Goal: Task Accomplishment & Management: Manage account settings

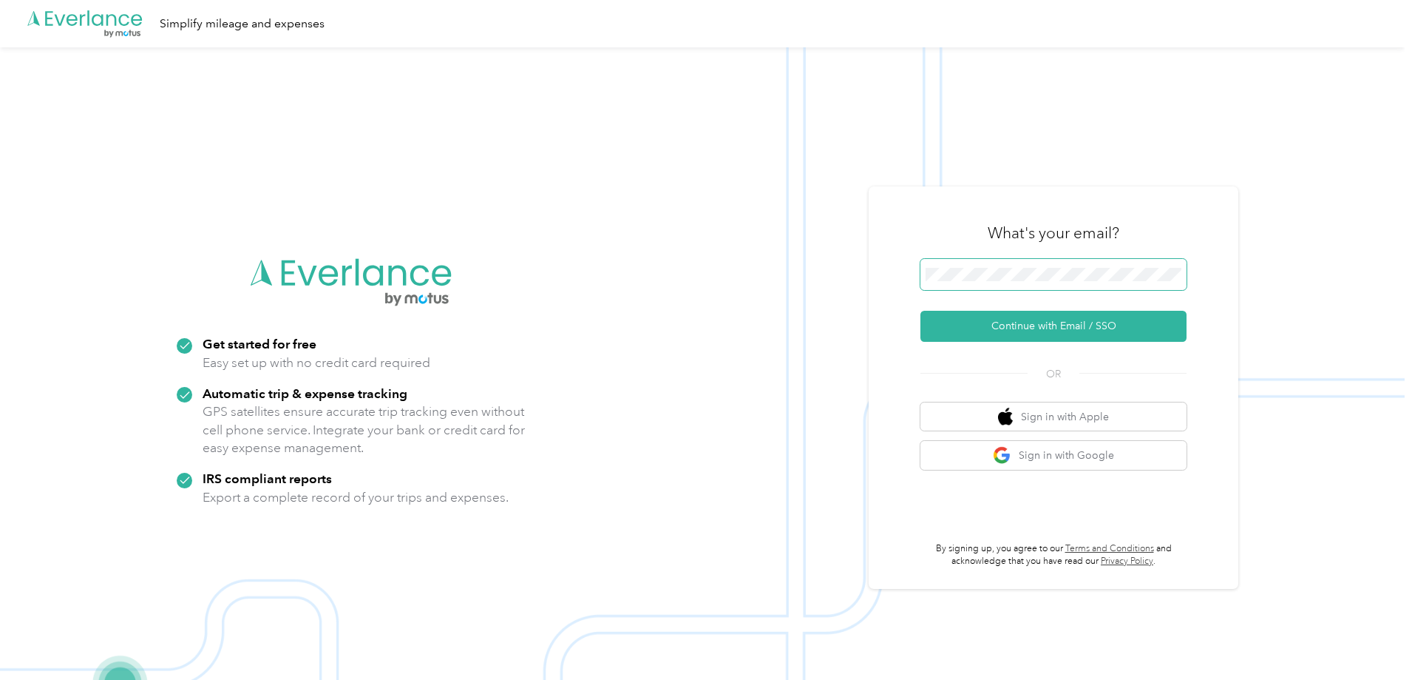
click at [921, 311] on button "Continue with Email / SSO" at bounding box center [1054, 326] width 266 height 31
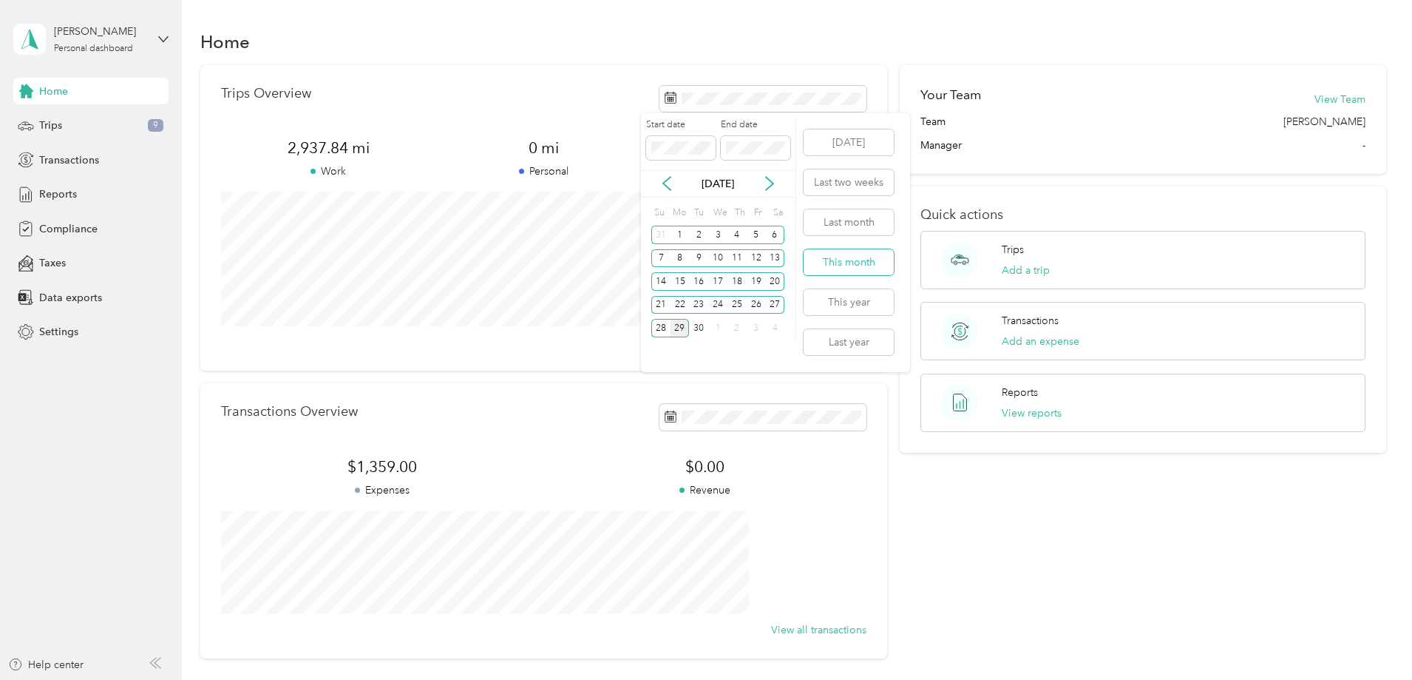
click at [847, 266] on button "This month" at bounding box center [849, 262] width 90 height 26
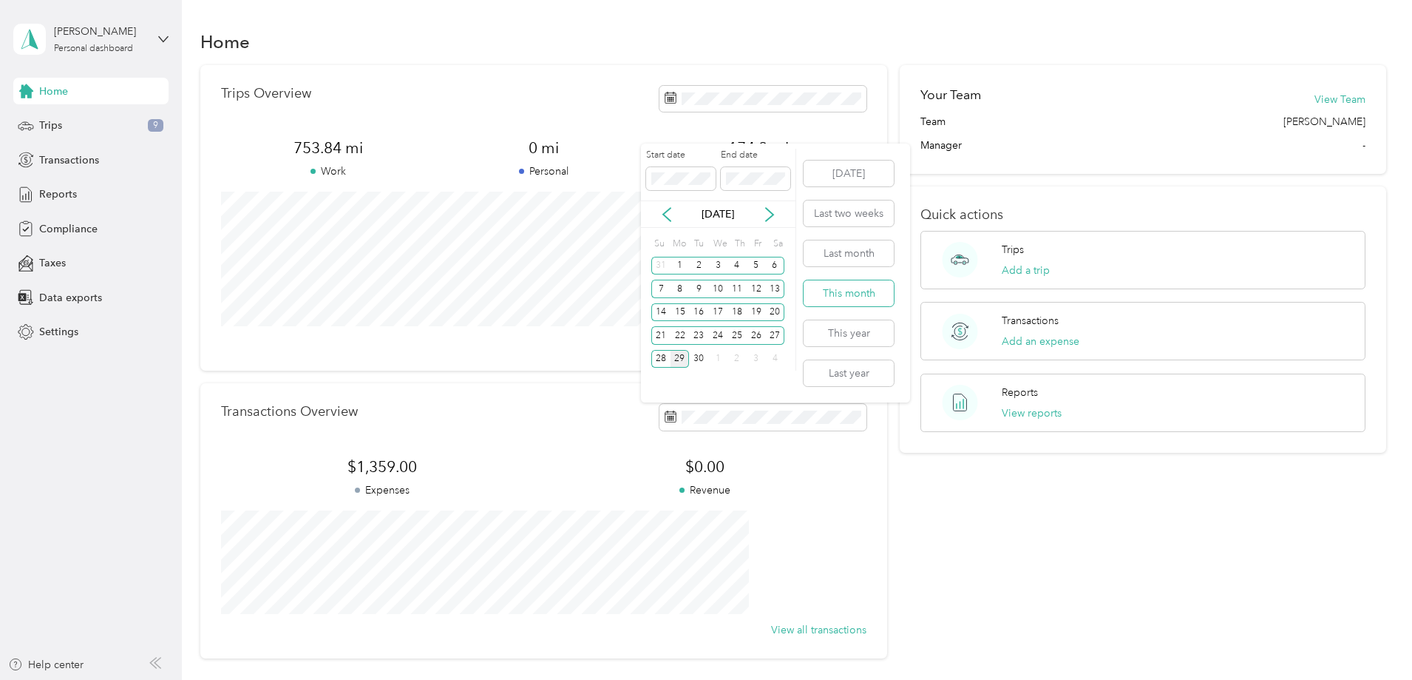
click at [847, 289] on button "This month" at bounding box center [849, 293] width 90 height 26
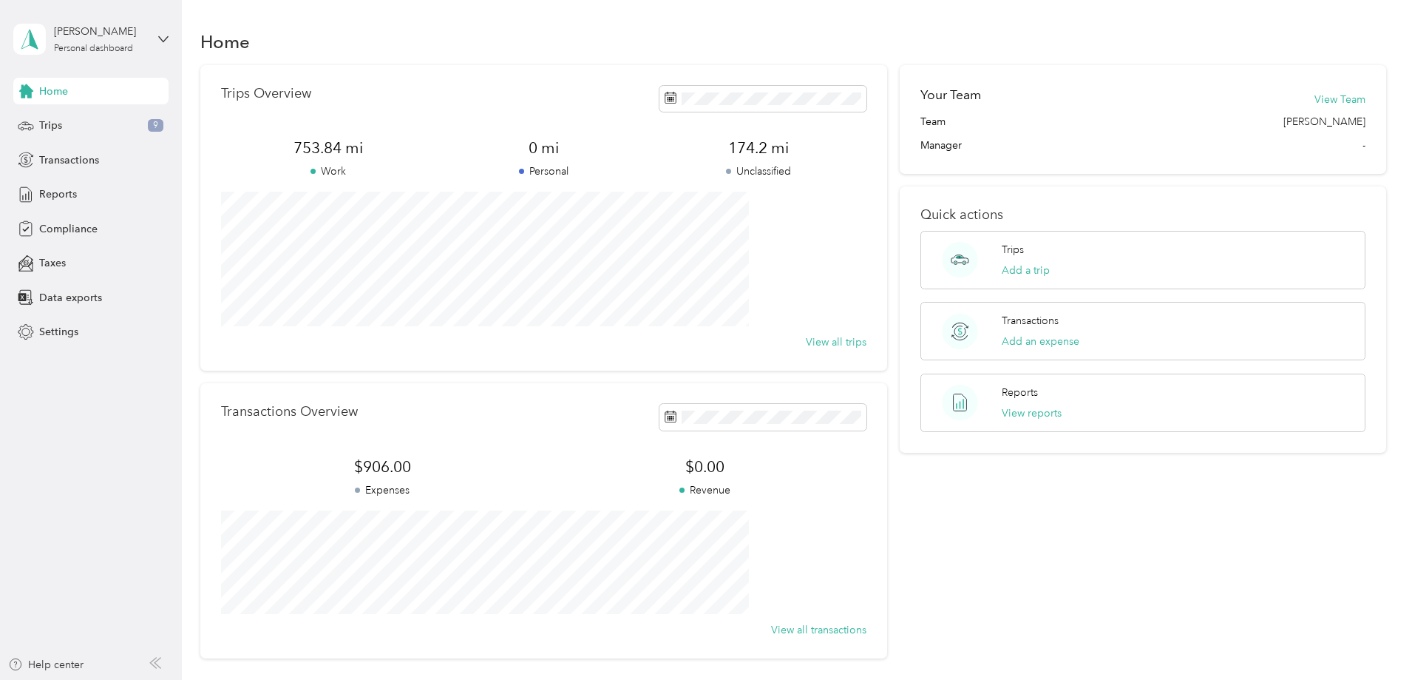
click at [1028, 577] on div "Your Team View Team Team [PERSON_NAME] Manager - Quick actions Trips Add a trip…" at bounding box center [1143, 361] width 487 height 593
click at [58, 114] on div "Trips 9" at bounding box center [90, 125] width 155 height 27
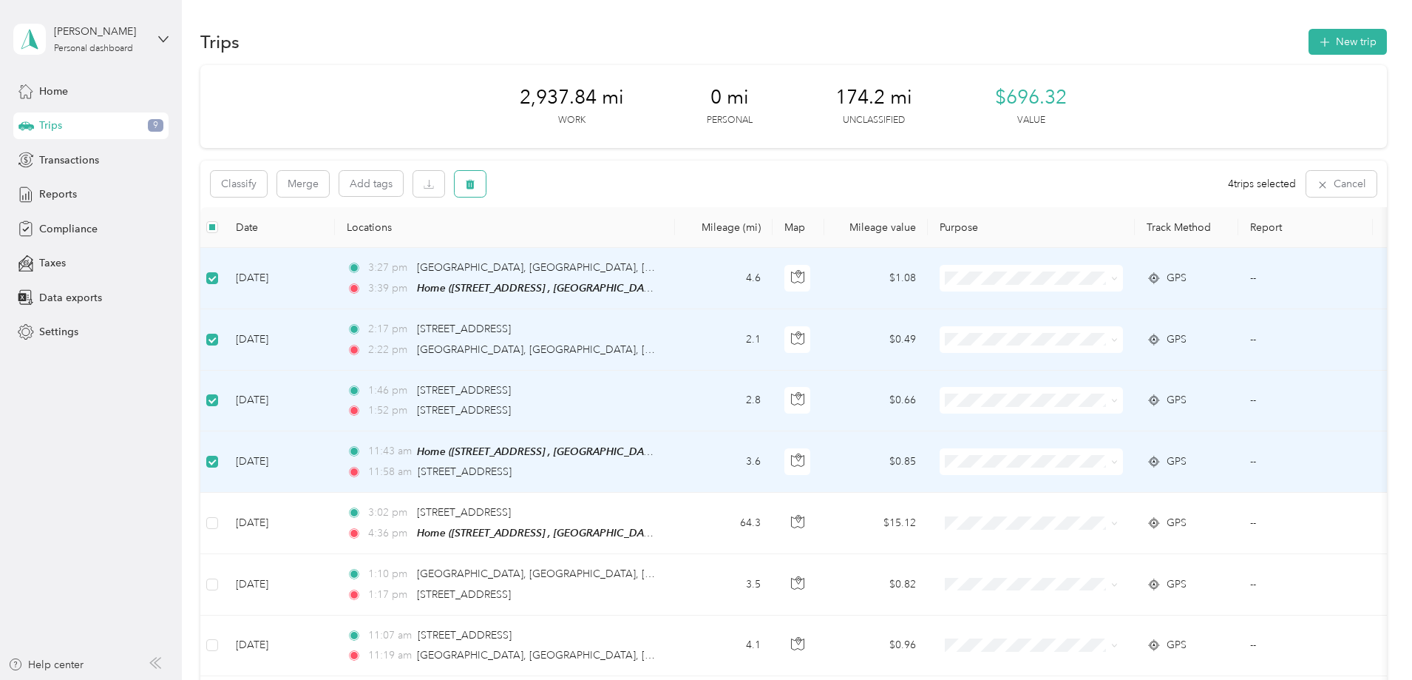
click at [475, 186] on icon "button" at bounding box center [470, 185] width 9 height 10
click at [671, 247] on button "Yes" at bounding box center [679, 246] width 29 height 24
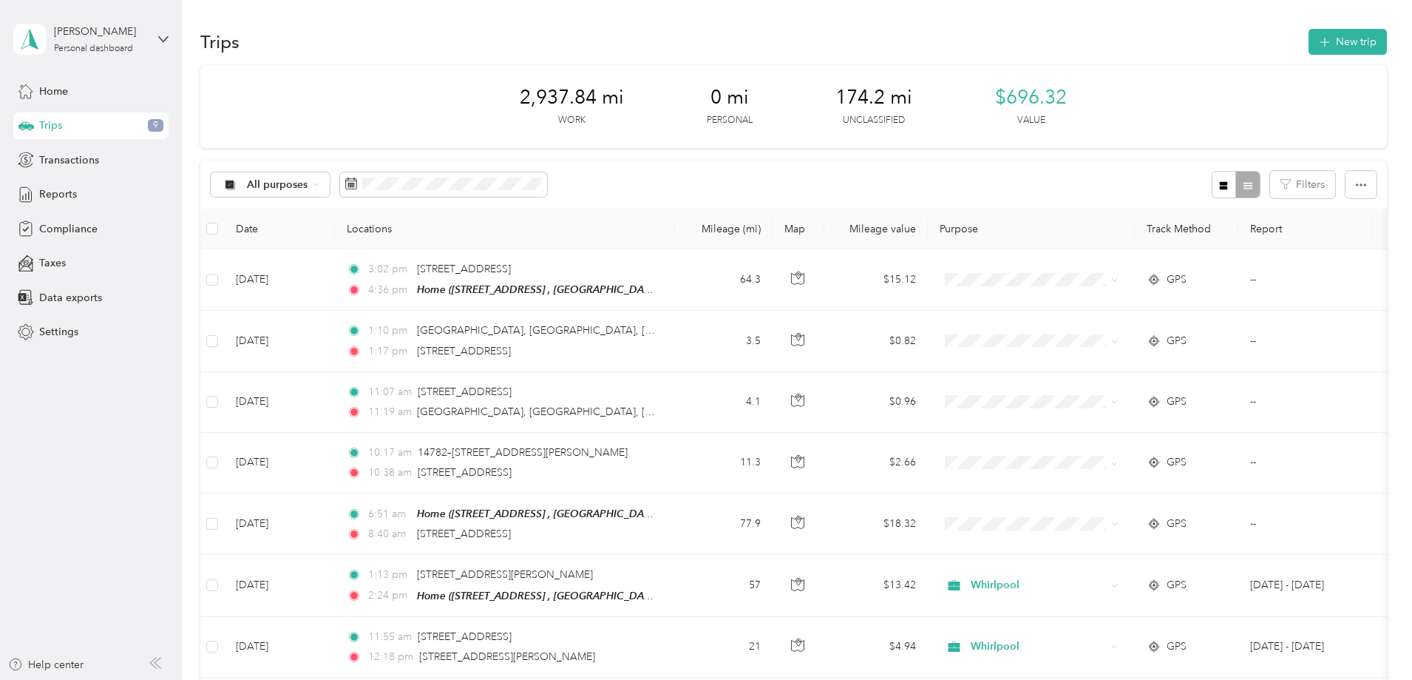
click at [331, 178] on div "All purposes" at bounding box center [271, 184] width 120 height 25
click at [396, 237] on span "Unclassified" at bounding box center [382, 237] width 72 height 16
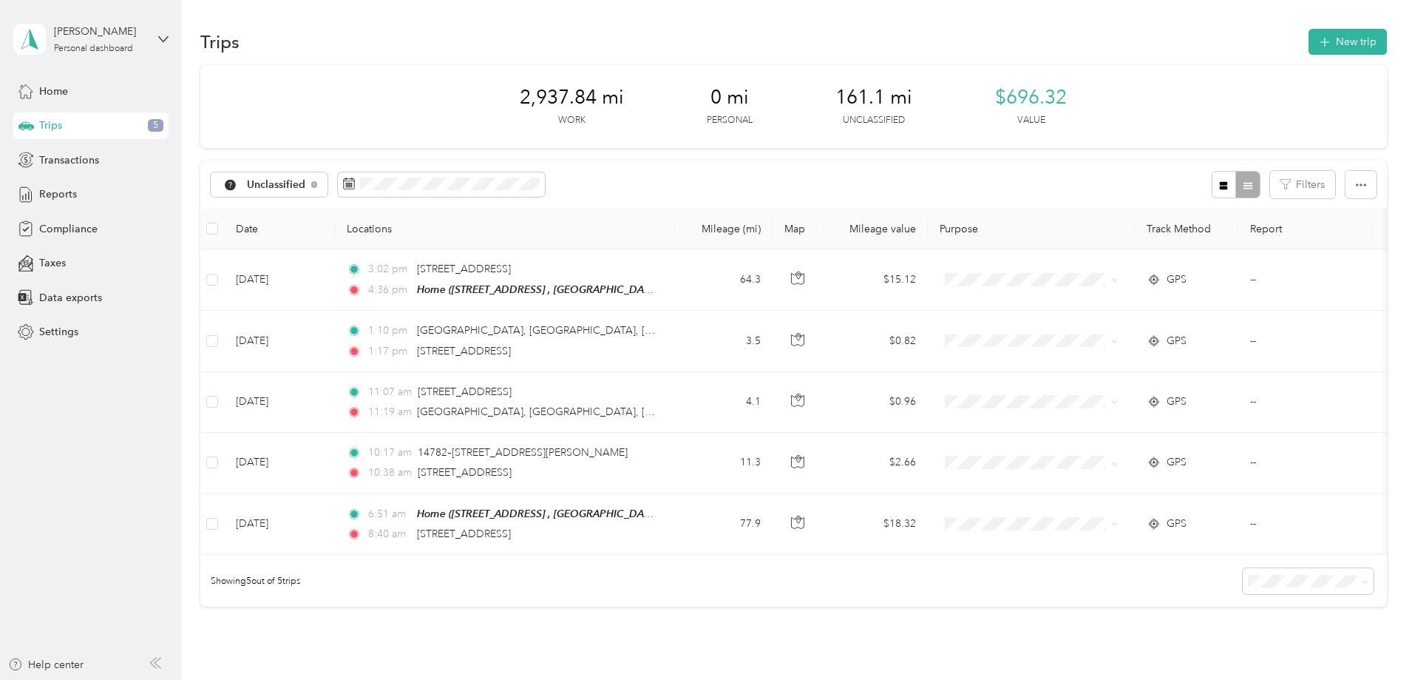
click at [224, 218] on th at bounding box center [212, 229] width 24 height 41
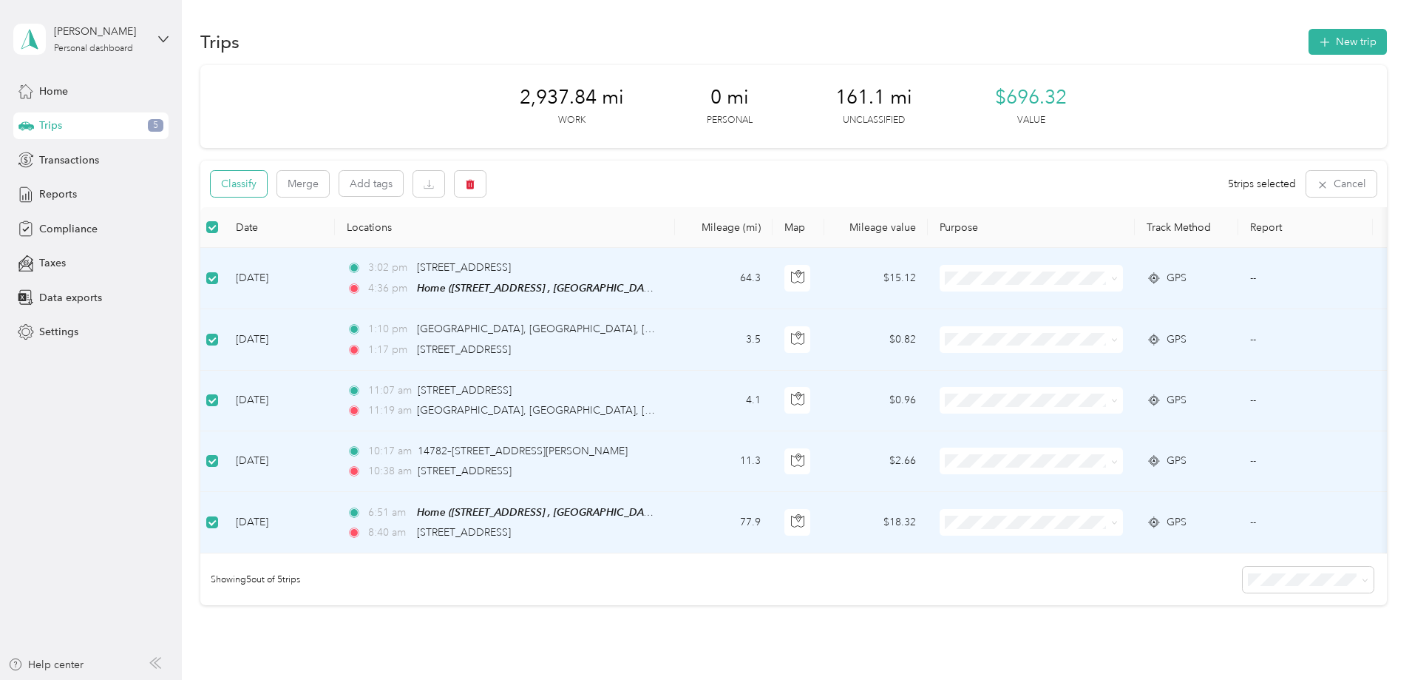
click at [267, 182] on button "Classify" at bounding box center [239, 184] width 56 height 26
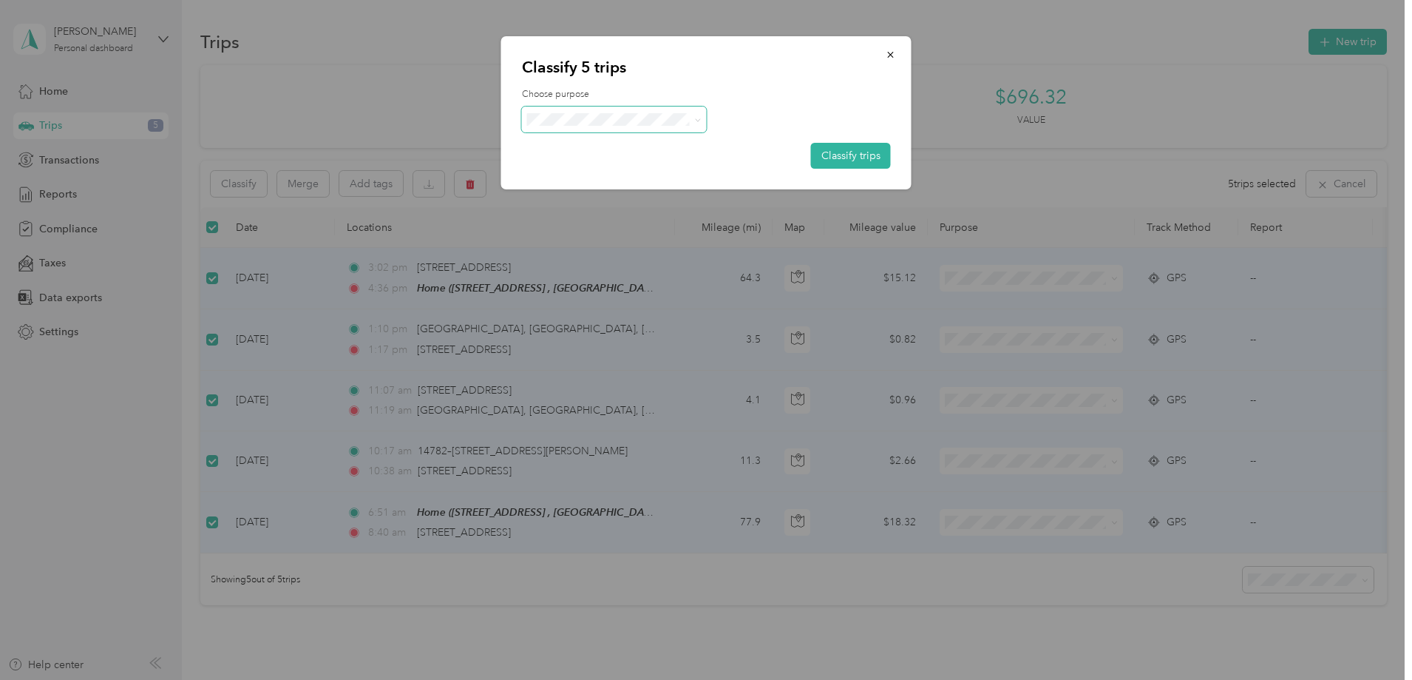
click at [674, 126] on span at bounding box center [614, 119] width 185 height 26
click at [703, 116] on span at bounding box center [614, 119] width 185 height 26
click at [697, 120] on icon at bounding box center [697, 119] width 4 height 3
click at [667, 146] on span "Whirlpool" at bounding box center [627, 146] width 138 height 16
click at [852, 157] on button "Classify trips" at bounding box center [851, 156] width 80 height 26
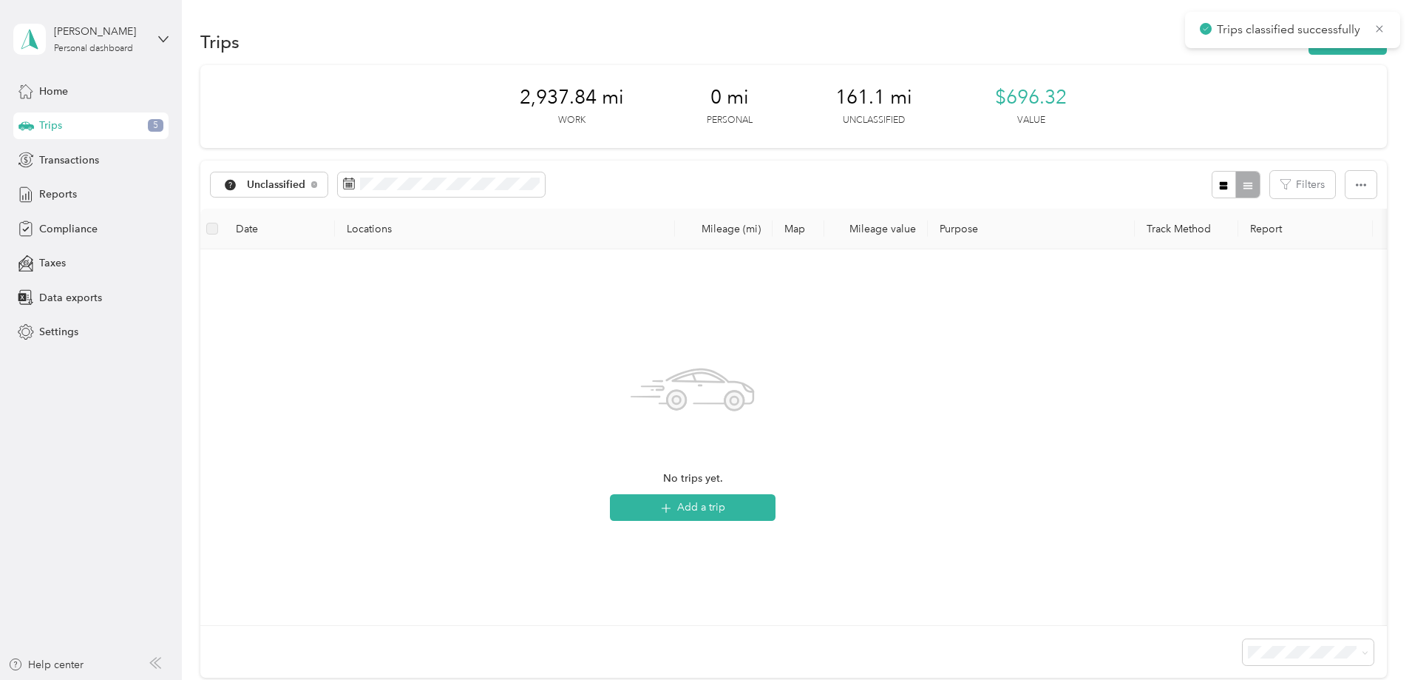
click at [212, 249] on div "2,937.84 mi Work 0 mi Personal 161.1 mi Unclassified $696.32 Value Unclassified…" at bounding box center [793, 397] width 1187 height 665
click at [54, 95] on span "Home" at bounding box center [53, 92] width 29 height 16
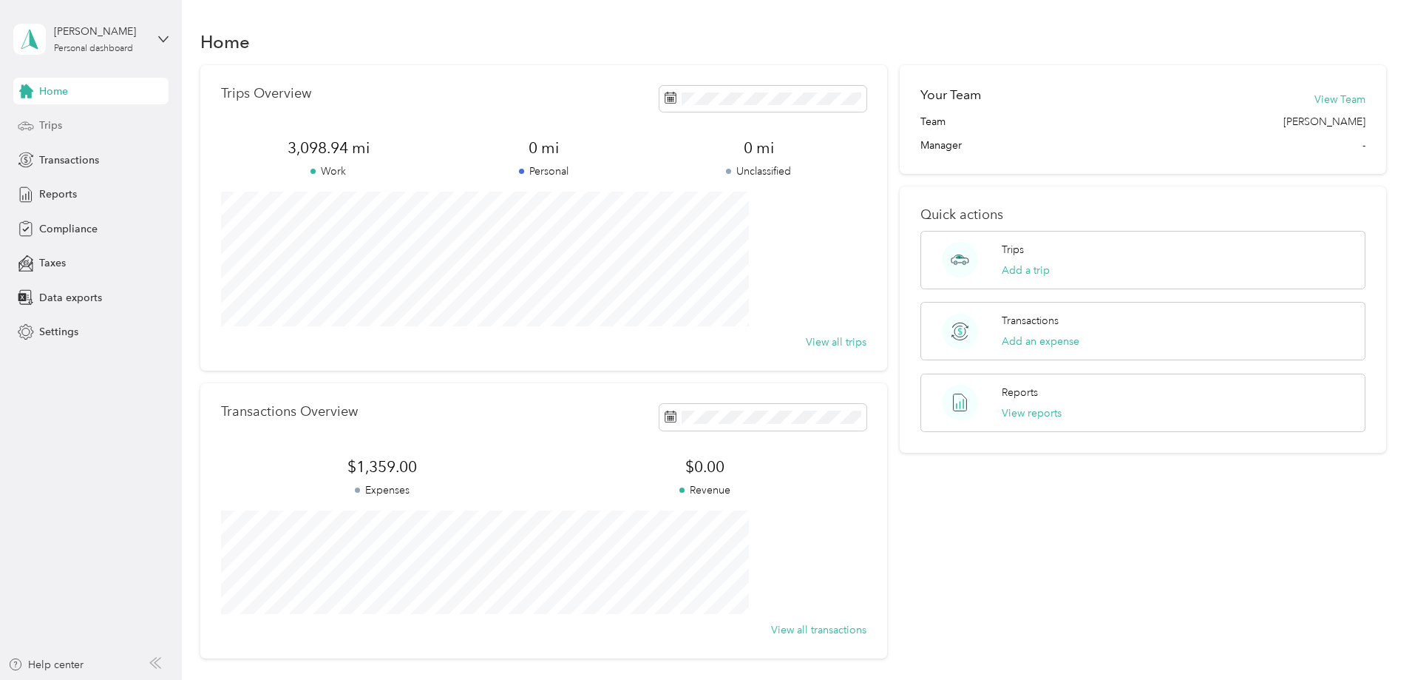
click at [67, 124] on div "Trips" at bounding box center [90, 125] width 155 height 27
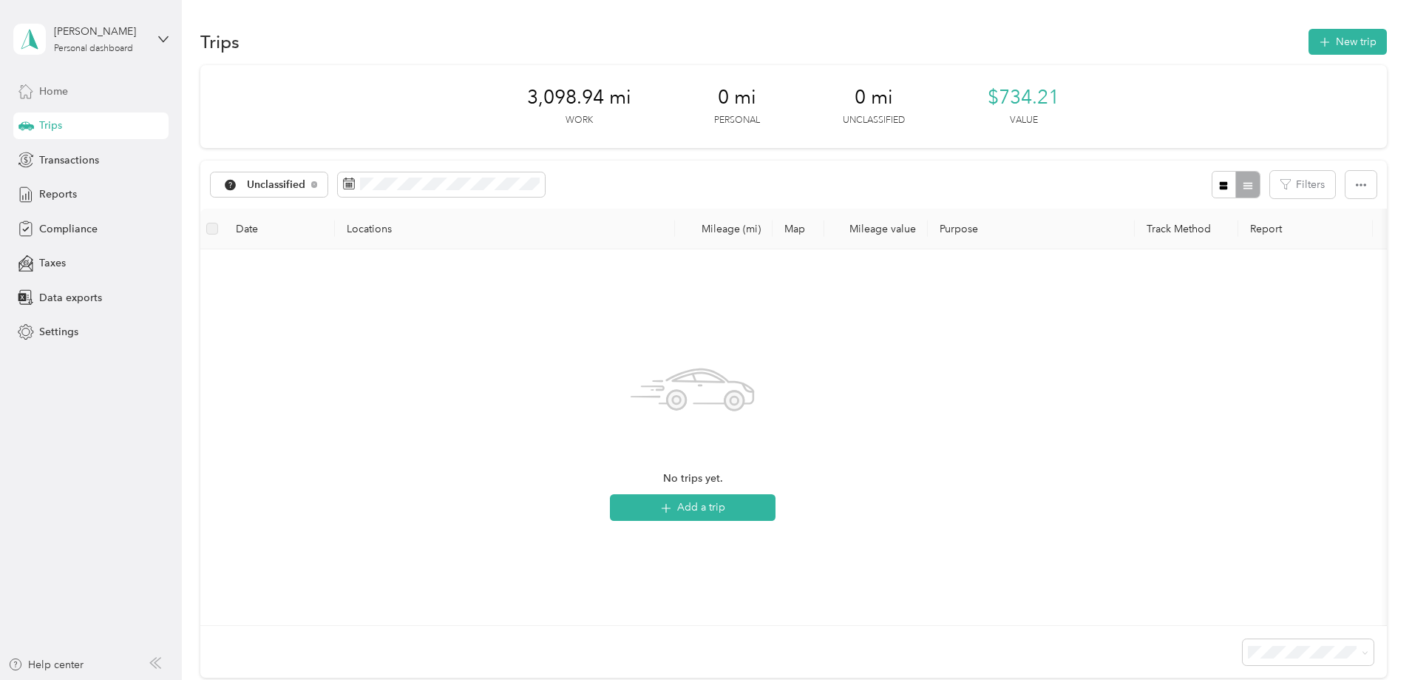
click at [54, 89] on span "Home" at bounding box center [53, 92] width 29 height 16
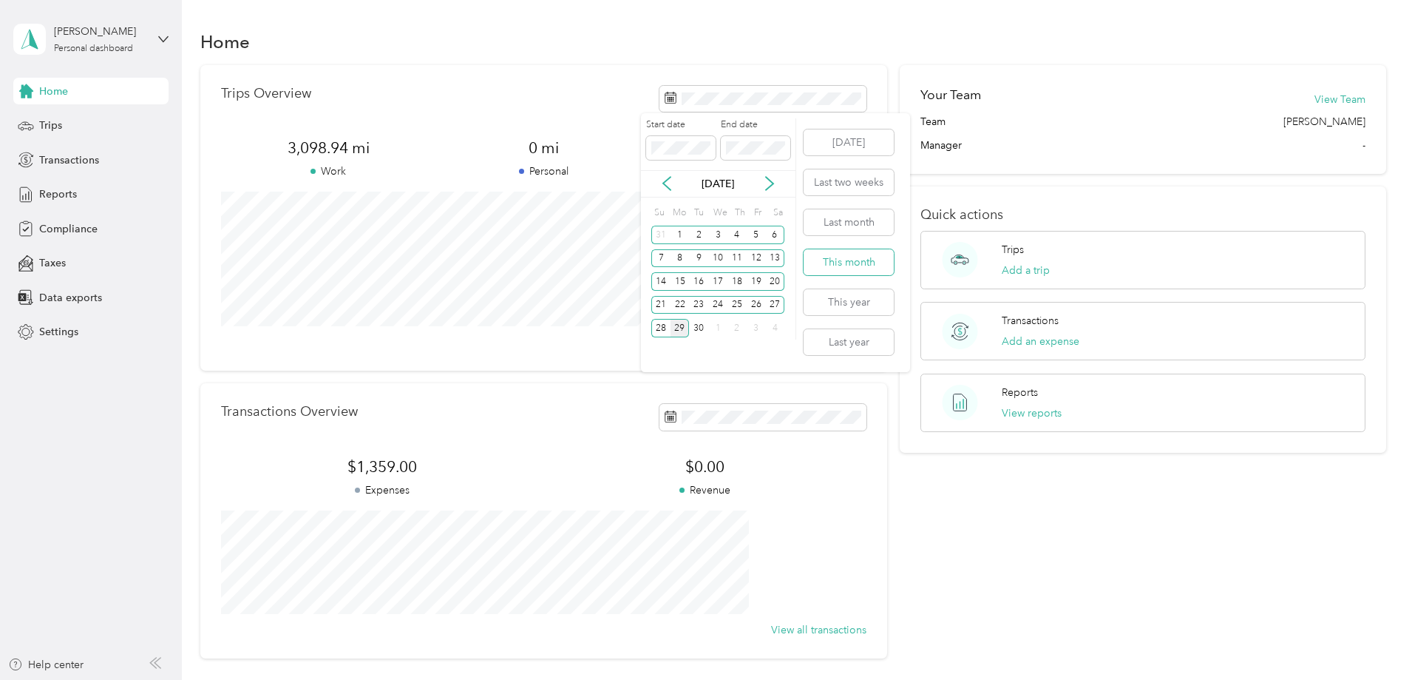
click at [859, 260] on button "This month" at bounding box center [849, 262] width 90 height 26
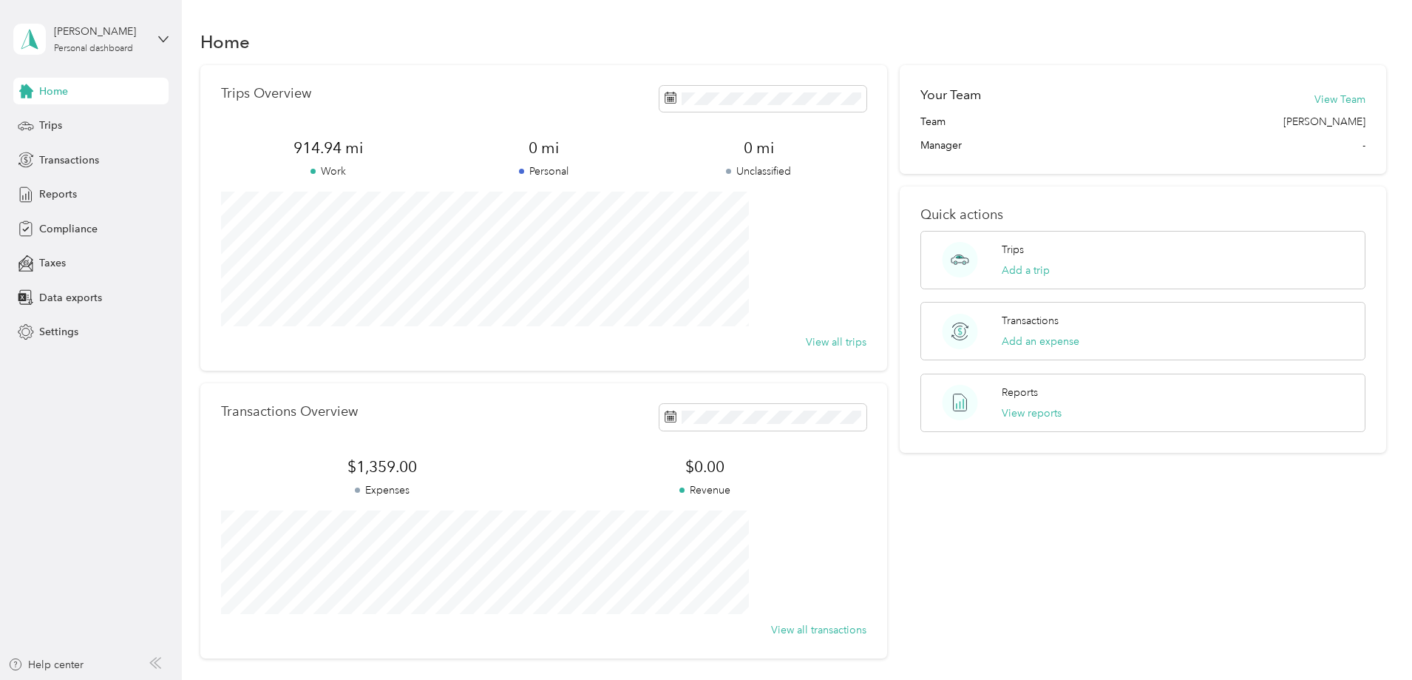
click at [181, 228] on aside "[PERSON_NAME] Personal dashboard Home Trips Transactions Reports Compliance Tax…" at bounding box center [91, 340] width 182 height 680
